Goal: Task Accomplishment & Management: Manage account settings

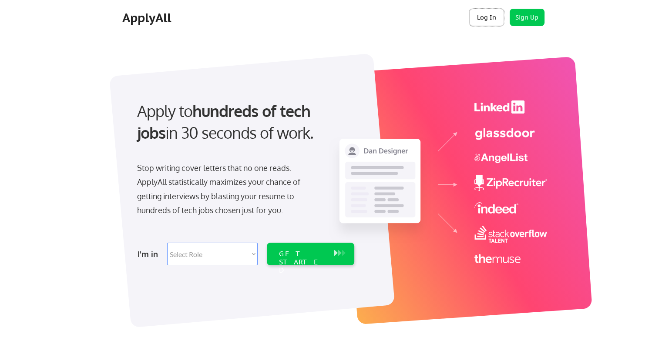
click at [486, 20] on button "Log In" at bounding box center [486, 17] width 35 height 17
select select ""it_security""
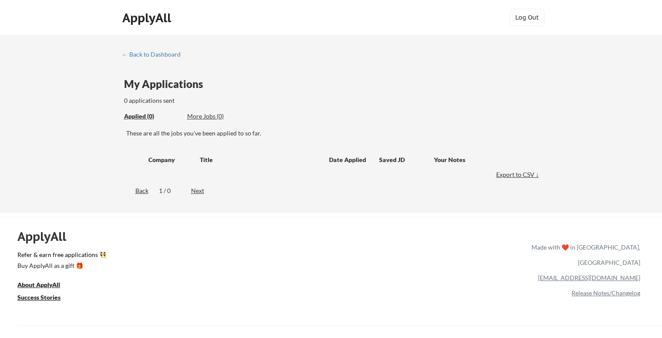
click at [590, 147] on div "← Back to Dashboard My Applications 0 applications sent Applied (0) More Jobs (…" at bounding box center [331, 124] width 662 height 178
